Goal: Task Accomplishment & Management: Manage account settings

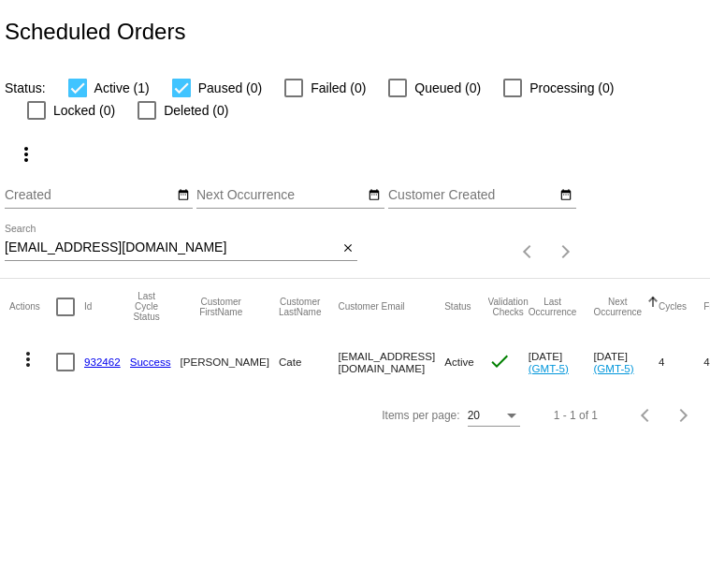
click at [126, 256] on input "[EMAIL_ADDRESS][DOMAIN_NAME]" at bounding box center [171, 248] width 333 height 15
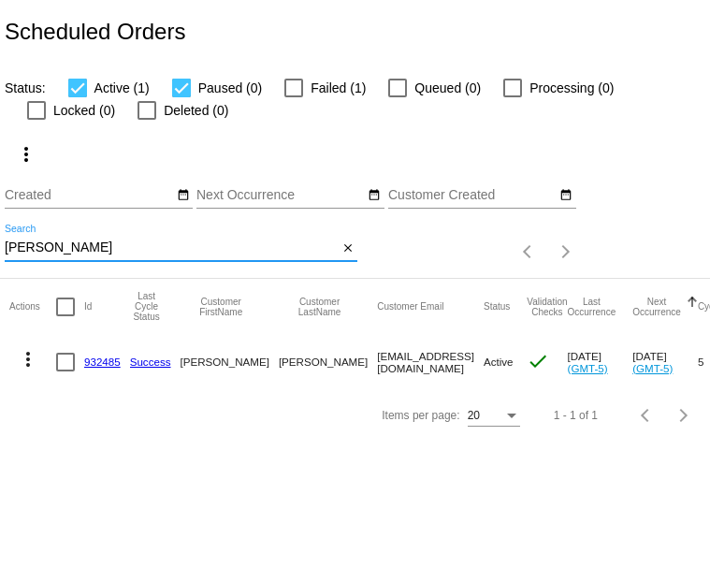
type input "[PERSON_NAME]"
click at [104, 368] on link "932485" at bounding box center [102, 362] width 37 height 12
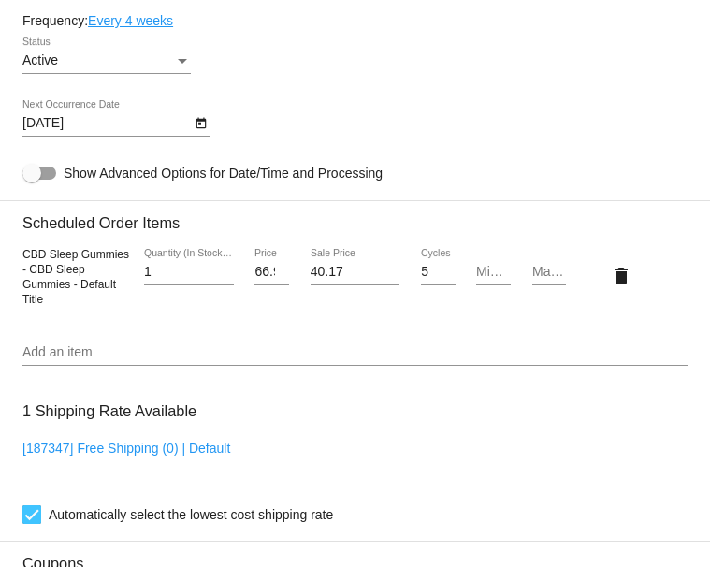
scroll to position [968, 0]
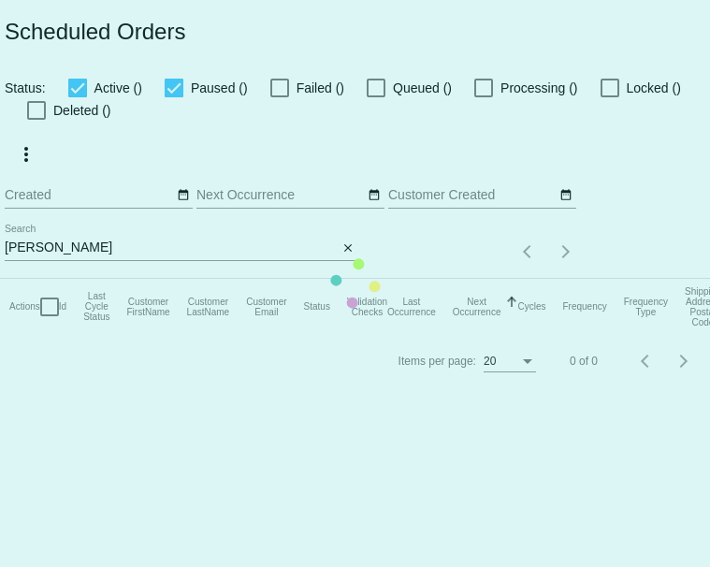
click at [111, 269] on app-dashboard-scheduled-orders "Scheduled Orders Status: Active () Paused () Failed () Queued () Processing () …" at bounding box center [355, 193] width 710 height 387
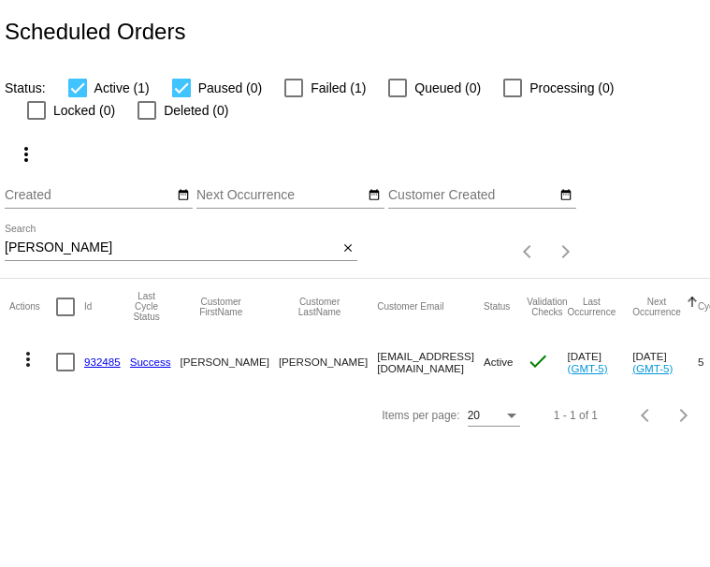
click at [111, 256] on input "patti" at bounding box center [171, 248] width 333 height 15
paste input ".pullen@yahoo.com"
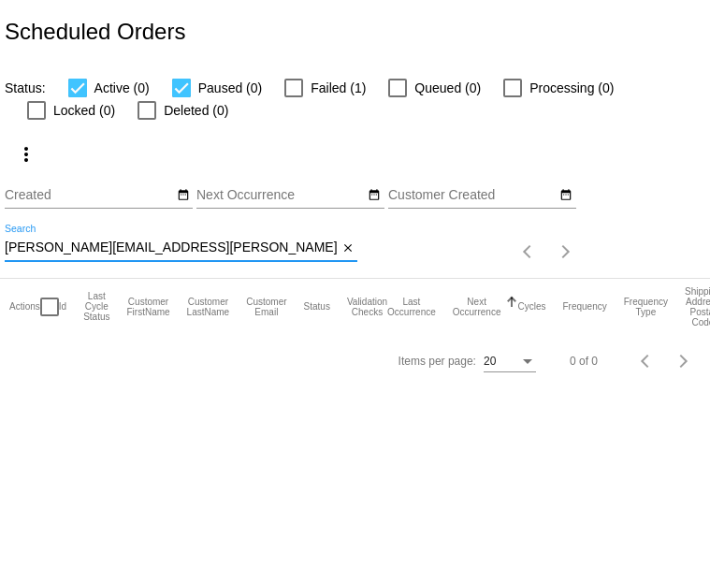
type input "[PERSON_NAME][EMAIL_ADDRESS][PERSON_NAME][DOMAIN_NAME]"
click at [303, 97] on div at bounding box center [294, 88] width 19 height 19
click at [294, 97] on input "Failed (1)" at bounding box center [293, 97] width 1 height 1
checkbox input "true"
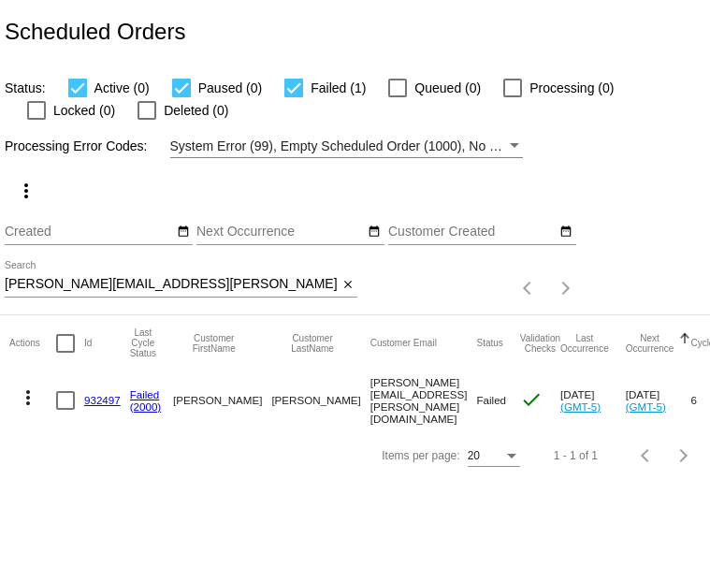
click at [91, 406] on link "932497" at bounding box center [102, 400] width 37 height 12
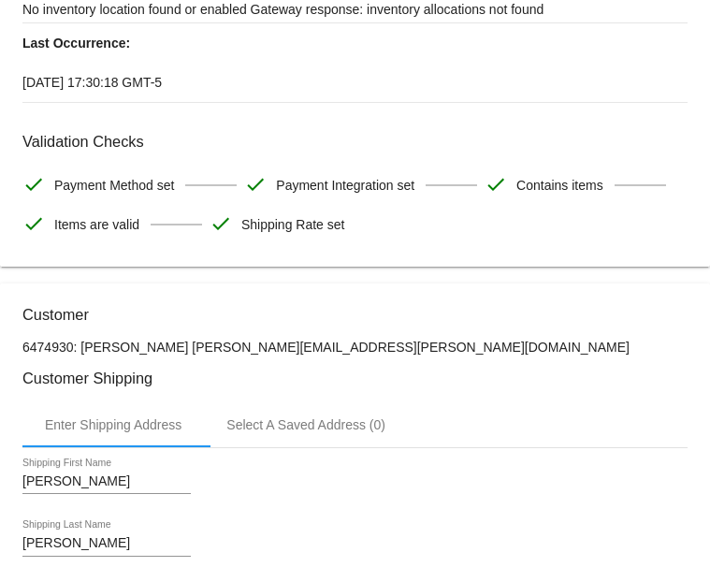
scroll to position [71, 0]
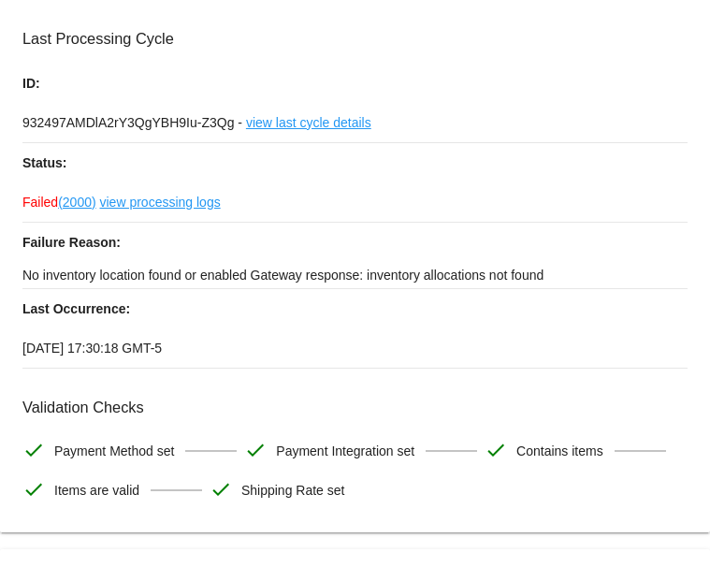
click at [160, 210] on link "view processing logs" at bounding box center [160, 202] width 121 height 39
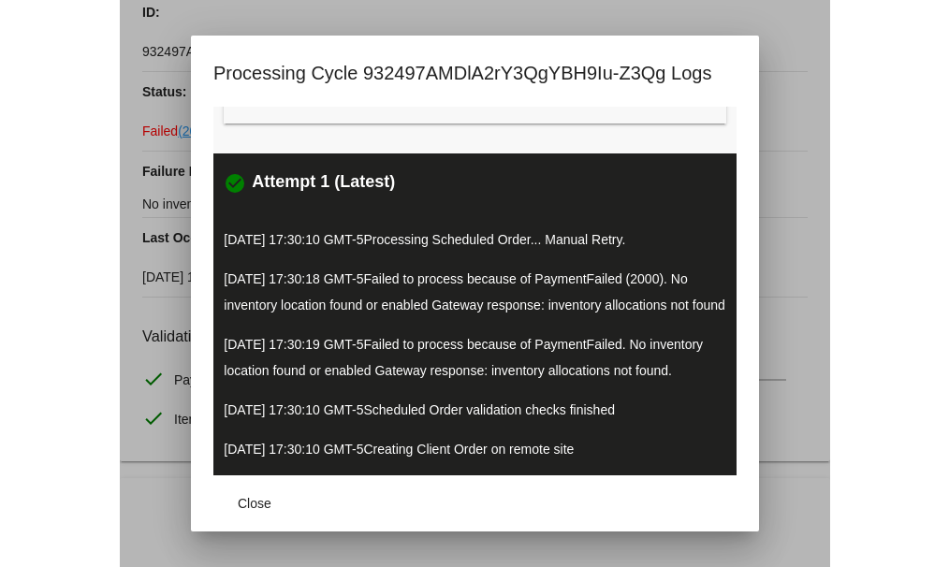
scroll to position [6, 0]
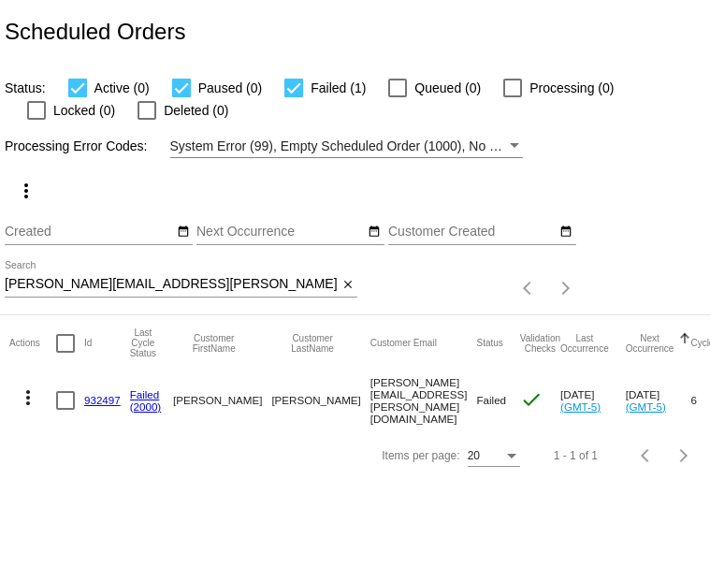
click at [191, 97] on div at bounding box center [181, 88] width 19 height 19
click at [182, 98] on input "Paused (0)" at bounding box center [181, 97] width 1 height 1
checkbox input "false"
click at [303, 97] on div at bounding box center [294, 88] width 19 height 19
click at [294, 98] on input "Failed (1)" at bounding box center [293, 97] width 1 height 1
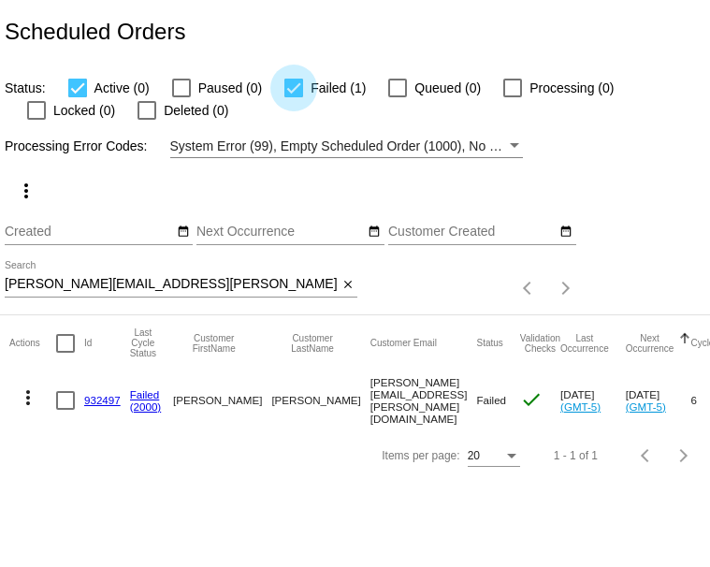
checkbox input "false"
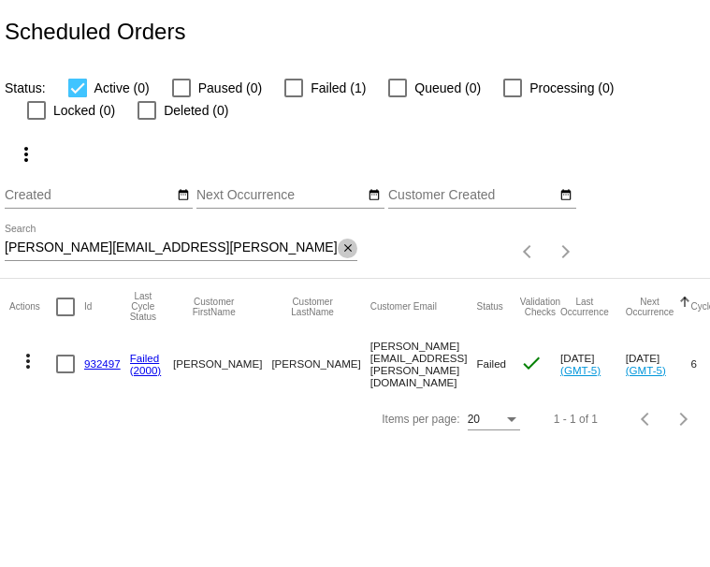
click at [348, 256] on mat-icon "close" at bounding box center [348, 248] width 13 height 15
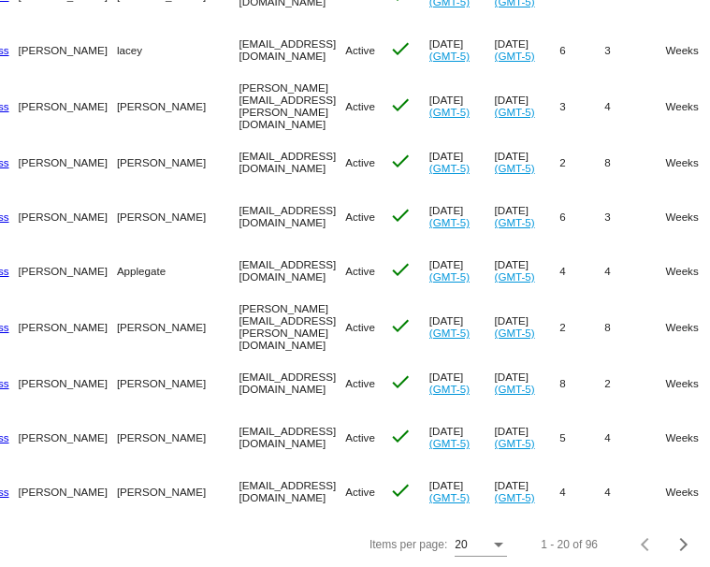
scroll to position [925, 0]
